Goal: Transaction & Acquisition: Subscribe to service/newsletter

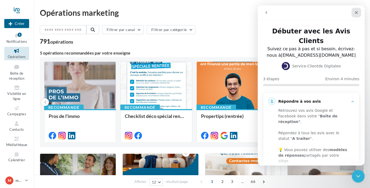
click at [355, 13] on icon "Fermer" at bounding box center [356, 12] width 4 height 4
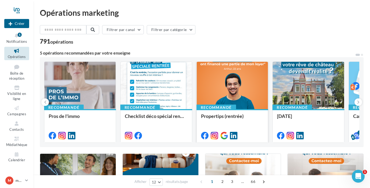
click at [236, 93] on div at bounding box center [232, 86] width 71 height 48
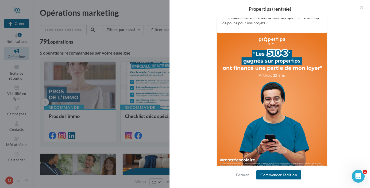
scroll to position [166, 0]
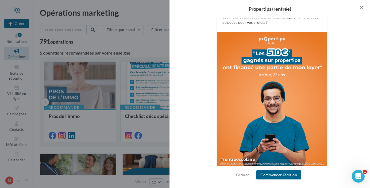
click at [359, 6] on button "button" at bounding box center [358, 8] width 21 height 16
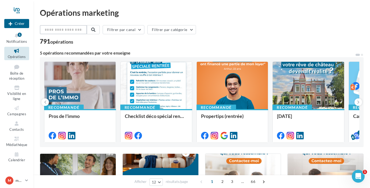
click at [76, 29] on input "text" at bounding box center [63, 29] width 47 height 9
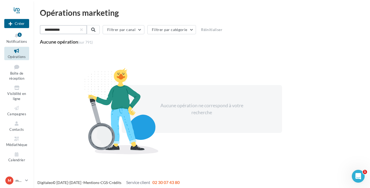
click at [55, 29] on input "**********" at bounding box center [63, 29] width 47 height 9
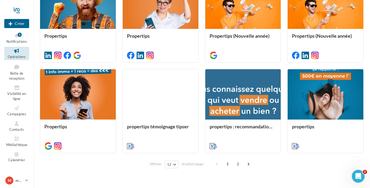
scroll to position [225, 0]
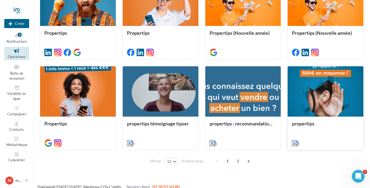
type input "**********"
click at [311, 105] on div at bounding box center [325, 91] width 76 height 51
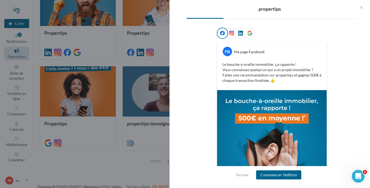
scroll to position [112, 0]
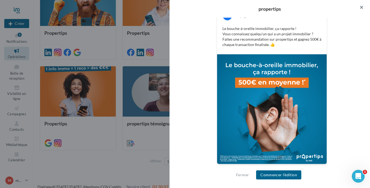
click at [362, 6] on button "button" at bounding box center [358, 8] width 21 height 16
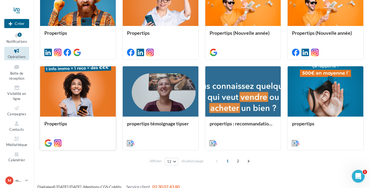
click at [76, 93] on div at bounding box center [78, 91] width 76 height 51
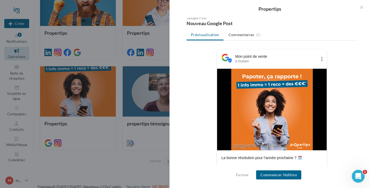
scroll to position [0, 0]
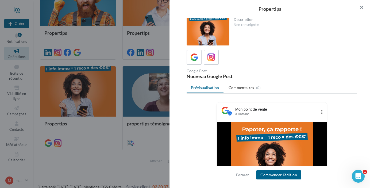
click at [363, 6] on button "button" at bounding box center [358, 8] width 21 height 16
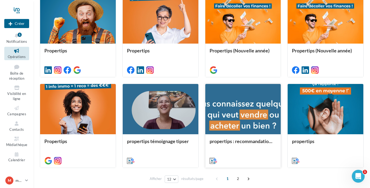
scroll to position [207, 0]
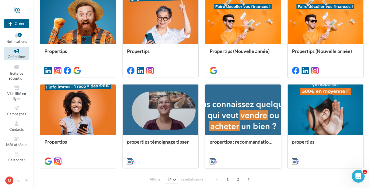
click at [252, 115] on div at bounding box center [243, 109] width 76 height 51
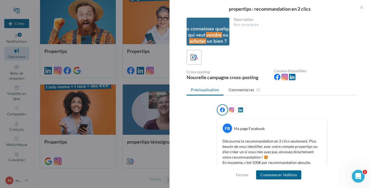
click at [216, 28] on div at bounding box center [207, 32] width 43 height 28
click at [213, 32] on div at bounding box center [207, 32] width 43 height 28
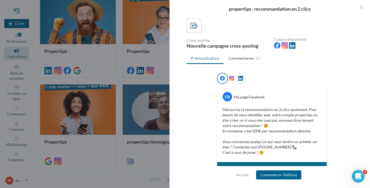
scroll to position [0, 0]
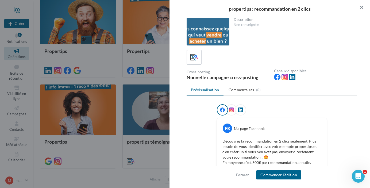
click at [361, 8] on button "button" at bounding box center [358, 8] width 21 height 16
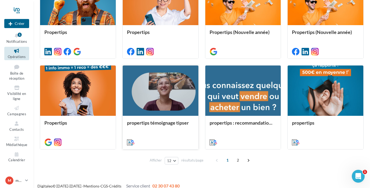
scroll to position [232, 0]
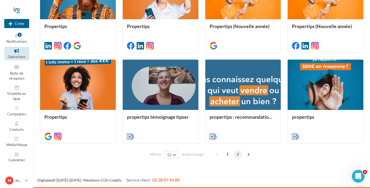
click at [237, 154] on span "2" at bounding box center [237, 154] width 9 height 9
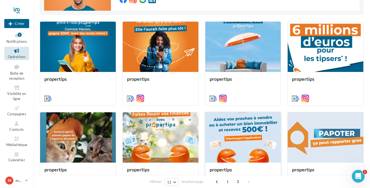
click at [227, 125] on div at bounding box center [243, 137] width 76 height 51
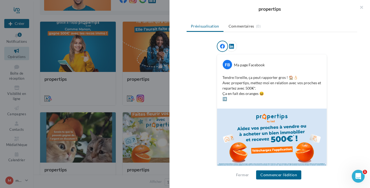
scroll to position [66, 0]
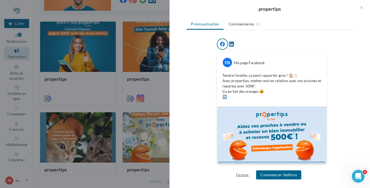
click at [242, 173] on button "Fermer" at bounding box center [242, 174] width 17 height 6
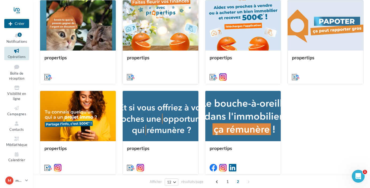
scroll to position [201, 0]
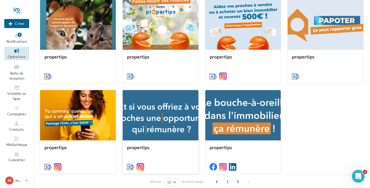
click at [165, 113] on div at bounding box center [161, 115] width 76 height 51
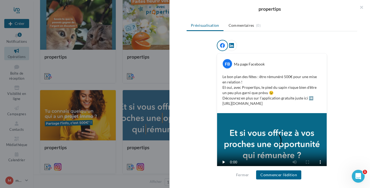
scroll to position [75, 0]
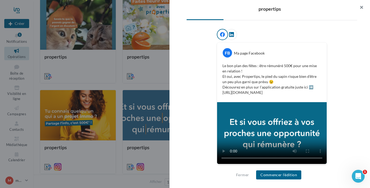
click at [359, 9] on button "button" at bounding box center [358, 8] width 21 height 16
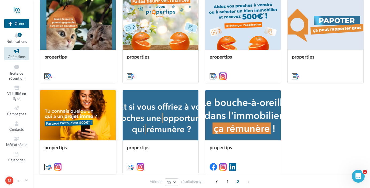
click at [71, 113] on div at bounding box center [78, 115] width 76 height 51
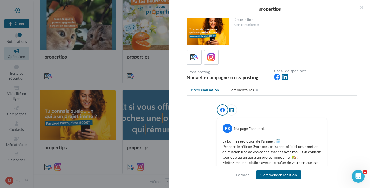
scroll to position [76, 0]
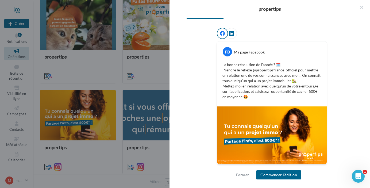
click at [233, 34] on icon at bounding box center [231, 33] width 5 height 5
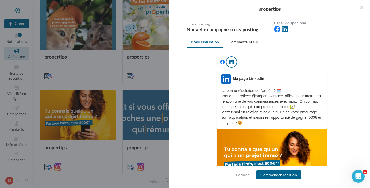
scroll to position [85, 0]
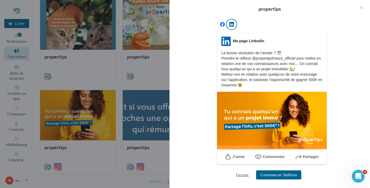
click at [239, 174] on button "Fermer" at bounding box center [242, 174] width 17 height 6
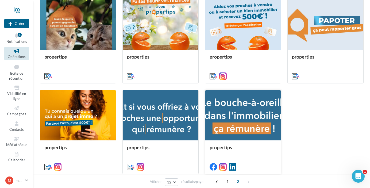
click at [236, 120] on div at bounding box center [243, 115] width 76 height 51
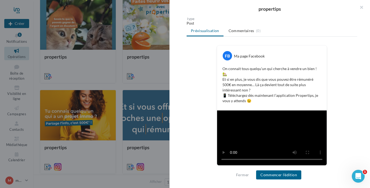
scroll to position [69, 0]
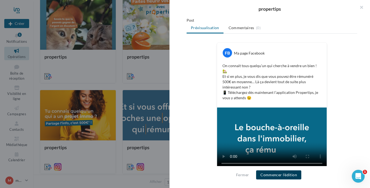
click at [278, 175] on button "Commencer l'édition" at bounding box center [278, 174] width 45 height 9
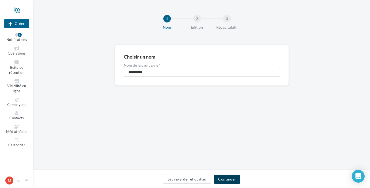
click at [229, 178] on button "Continuer" at bounding box center [227, 178] width 26 height 9
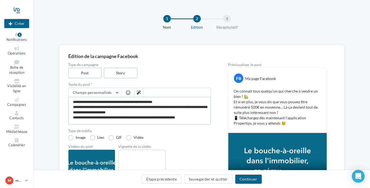
drag, startPoint x: 97, startPoint y: 118, endPoint x: 112, endPoint y: 117, distance: 14.7
click at [112, 117] on textarea "**********" at bounding box center [139, 111] width 143 height 28
click at [97, 118] on textarea "**********" at bounding box center [139, 111] width 143 height 28
drag, startPoint x: 97, startPoint y: 118, endPoint x: 122, endPoint y: 116, distance: 24.6
click at [122, 116] on textarea "**********" at bounding box center [139, 111] width 143 height 28
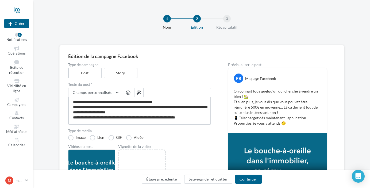
click at [133, 110] on textarea "**********" at bounding box center [139, 111] width 143 height 28
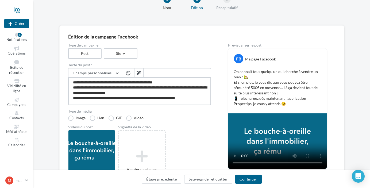
scroll to position [20, 0]
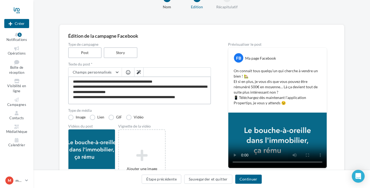
click at [197, 99] on textarea "**********" at bounding box center [139, 90] width 143 height 28
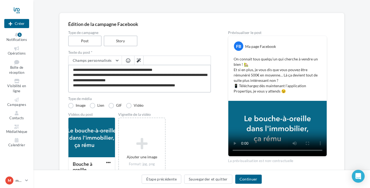
scroll to position [71, 0]
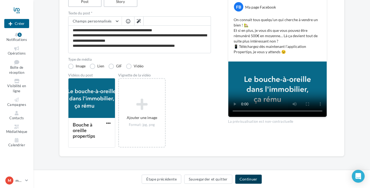
click at [245, 179] on button "Continuer" at bounding box center [248, 178] width 26 height 9
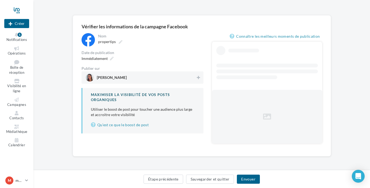
scroll to position [15, 0]
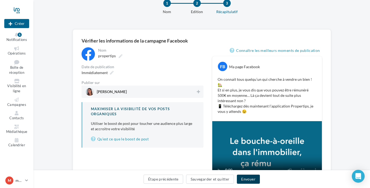
click at [245, 179] on button "Envoyer" at bounding box center [248, 178] width 23 height 9
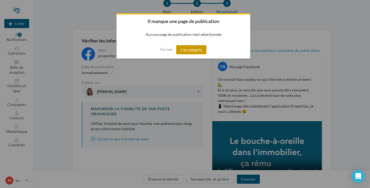
click at [192, 51] on button "J'ai compris" at bounding box center [191, 49] width 30 height 9
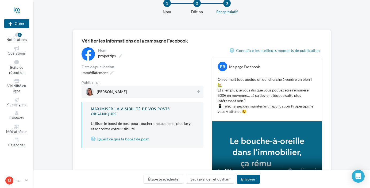
click at [143, 91] on span "Marion Fauré" at bounding box center [141, 92] width 110 height 8
click at [249, 178] on button "Envoyer" at bounding box center [248, 178] width 23 height 9
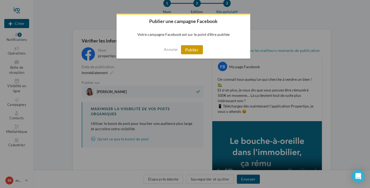
click at [193, 50] on button "Publier" at bounding box center [192, 49] width 22 height 9
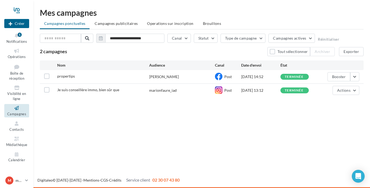
click at [19, 110] on icon at bounding box center [17, 108] width 22 height 6
click at [244, 37] on button "Type de campagne" at bounding box center [242, 38] width 45 height 9
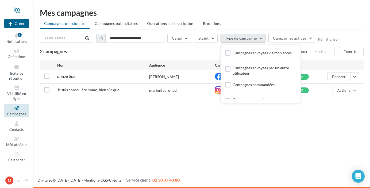
click at [244, 37] on button "Type de campagne" at bounding box center [242, 38] width 45 height 9
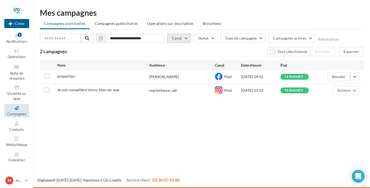
click at [180, 39] on button "Canal" at bounding box center [179, 38] width 24 height 9
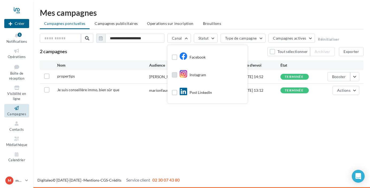
click at [175, 74] on label at bounding box center [174, 74] width 5 height 5
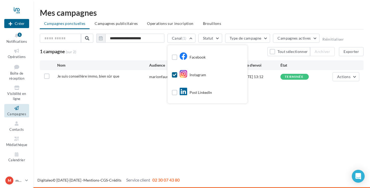
click at [123, 117] on div "Nouvelle campagne Créer Notifications 1 Opérations Boîte de réception Visibilit…" at bounding box center [185, 94] width 370 height 188
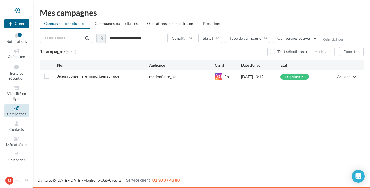
click at [21, 112] on span "Campagnes" at bounding box center [16, 114] width 19 height 4
click at [107, 24] on span "Campagnes publicitaires" at bounding box center [116, 23] width 43 height 5
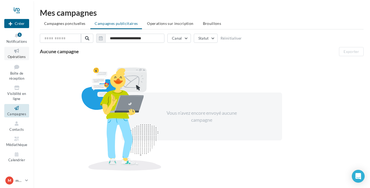
click at [20, 56] on span "Opérations" at bounding box center [17, 56] width 18 height 4
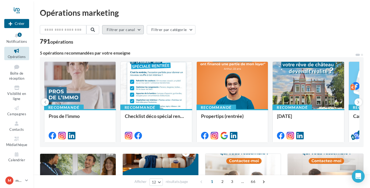
click at [140, 29] on button "Filtrer par canal" at bounding box center [123, 29] width 42 height 9
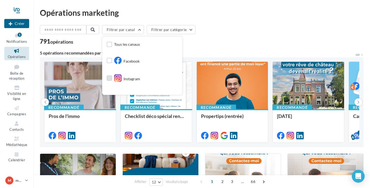
click at [112, 77] on label at bounding box center [109, 77] width 5 height 5
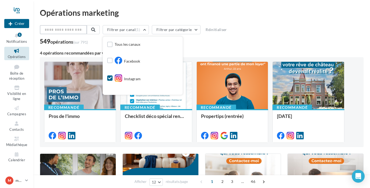
click at [77, 29] on input "text" at bounding box center [63, 29] width 47 height 9
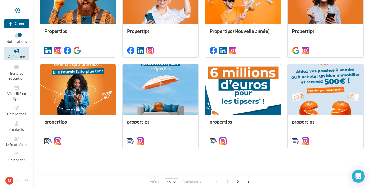
scroll to position [228, 0]
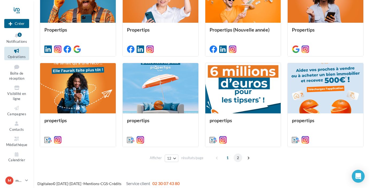
type input "**********"
click at [237, 158] on span "2" at bounding box center [237, 157] width 9 height 9
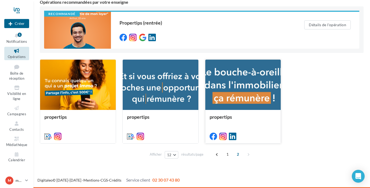
click at [242, 90] on div at bounding box center [243, 85] width 76 height 51
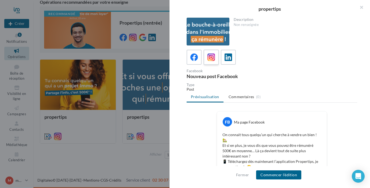
click at [210, 57] on icon at bounding box center [211, 57] width 8 height 8
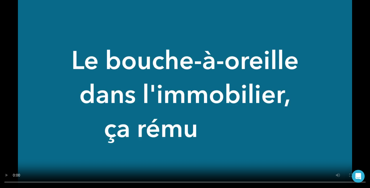
scroll to position [83, 0]
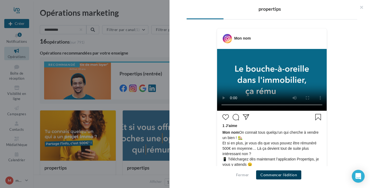
click at [272, 175] on button "Commencer l'édition" at bounding box center [278, 174] width 45 height 9
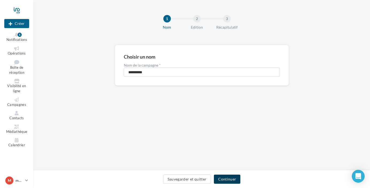
click at [225, 179] on button "Continuer" at bounding box center [227, 178] width 26 height 9
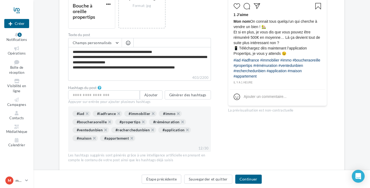
scroll to position [144, 0]
click at [179, 123] on button "button" at bounding box center [179, 123] width 0 height 0
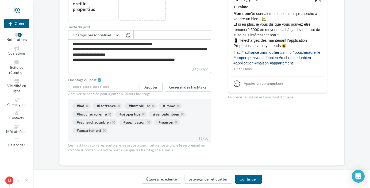
scroll to position [161, 0]
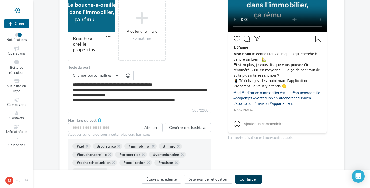
click at [247, 178] on button "Continuer" at bounding box center [248, 178] width 26 height 9
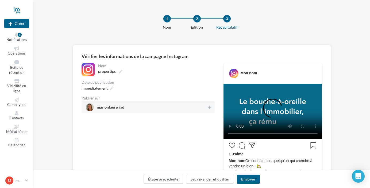
click at [144, 109] on span "marionfaure_iad" at bounding box center [146, 107] width 121 height 8
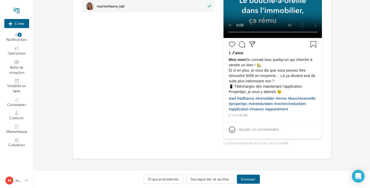
scroll to position [109, 0]
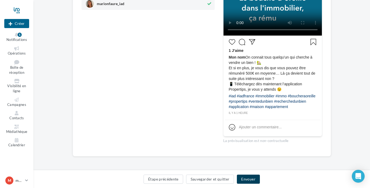
click at [247, 178] on button "Envoyer" at bounding box center [248, 178] width 23 height 9
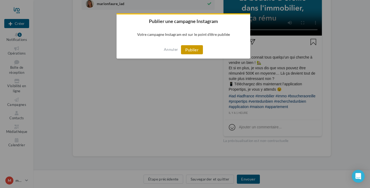
click at [195, 50] on button "Publier" at bounding box center [192, 49] width 22 height 9
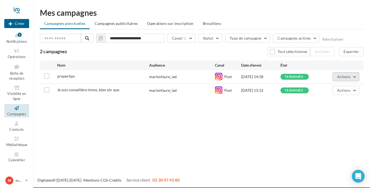
click at [353, 76] on button "Actions" at bounding box center [345, 76] width 27 height 9
click at [345, 77] on span "Actions" at bounding box center [343, 76] width 13 height 5
